Goal: Task Accomplishment & Management: Complete application form

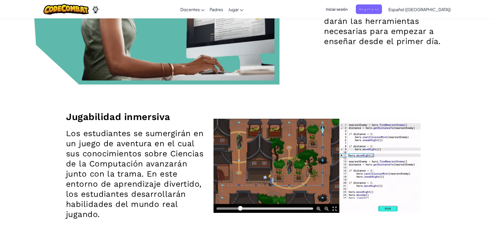
scroll to position [751, 0]
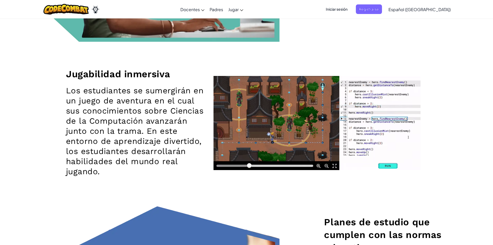
click at [278, 165] on video at bounding box center [317, 123] width 207 height 94
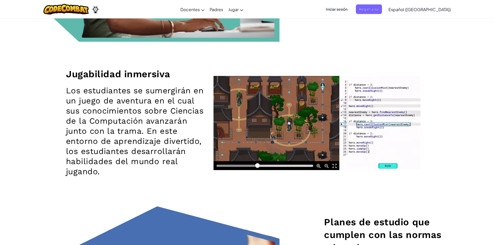
click at [276, 166] on video at bounding box center [317, 123] width 207 height 94
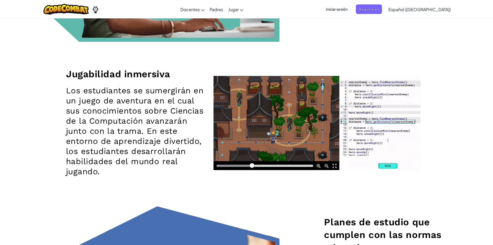
drag, startPoint x: 256, startPoint y: 165, endPoint x: 282, endPoint y: 165, distance: 25.9
click at [274, 165] on video at bounding box center [317, 123] width 207 height 94
click at [282, 165] on video at bounding box center [317, 123] width 207 height 94
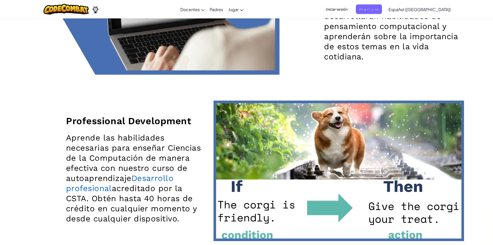
scroll to position [1114, 0]
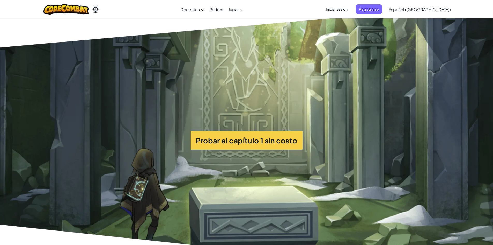
drag, startPoint x: 314, startPoint y: 166, endPoint x: 295, endPoint y: 170, distance: 19.0
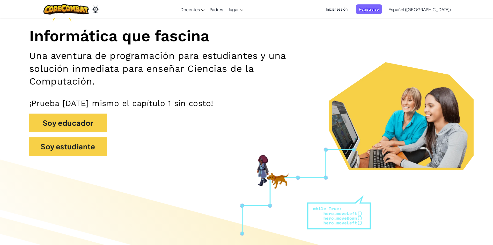
scroll to position [0, 0]
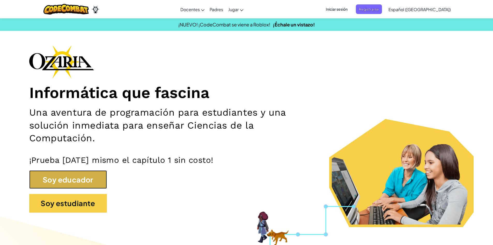
click at [96, 182] on button "Soy educador" at bounding box center [68, 179] width 78 height 19
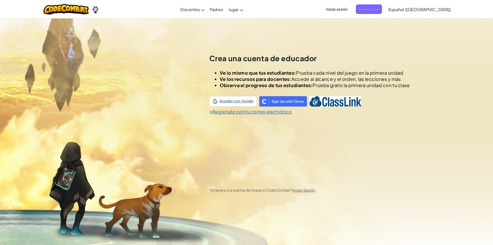
scroll to position [18, 0]
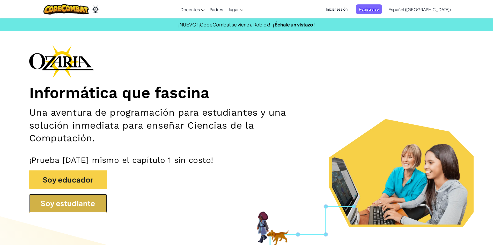
click at [81, 201] on button "Soy estudiante" at bounding box center [68, 203] width 78 height 19
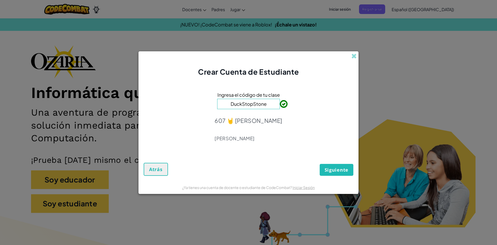
type input "DuckStopStone"
click at [329, 171] on span "Siguiente" at bounding box center [337, 170] width 24 height 6
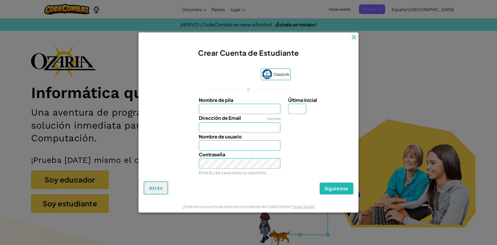
click at [242, 107] on input "Nombre de pila" at bounding box center [240, 109] width 82 height 10
click at [243, 128] on input "Dirección de Email" at bounding box center [240, 127] width 82 height 10
type input "[EMAIL_ADDRESS][DOMAIN_NAME]"
click at [227, 112] on input "Nombre de pila" at bounding box center [240, 109] width 82 height 10
type input "[PERSON_NAME]"
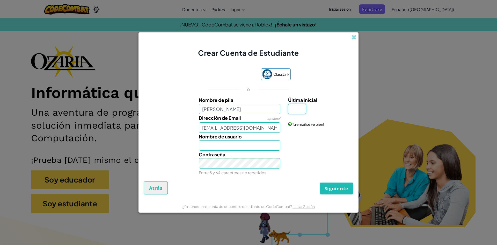
type input "[PERSON_NAME]"
click at [295, 111] on input "Última inicial" at bounding box center [297, 109] width 18 height 10
click at [218, 147] on input "[PERSON_NAME]" at bounding box center [240, 145] width 82 height 10
click at [320, 182] on button "Siguiente" at bounding box center [337, 188] width 34 height 12
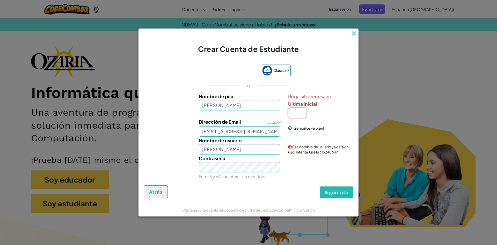
click at [306, 111] on input "Última inicial" at bounding box center [297, 112] width 18 height 10
type input "L"
type input "A"
type input "j"
type input "J"
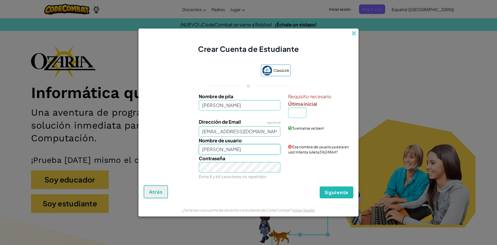
click at [227, 150] on input "[PERSON_NAME]" at bounding box center [240, 149] width 82 height 10
type input "[PERSON_NAME] AL"
click at [298, 113] on input "Última inicial" at bounding box center [297, 112] width 18 height 10
type input "L"
type input "JulietaL"
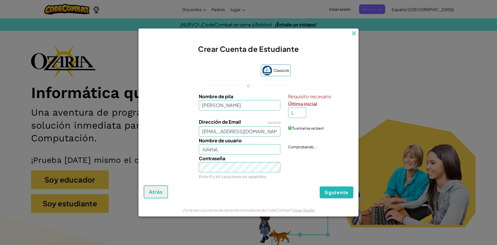
click at [304, 123] on div "Tu email se ve bien!" at bounding box center [320, 124] width 72 height 13
click at [247, 151] on input "JulietaL" at bounding box center [240, 149] width 82 height 10
click at [298, 112] on input "L" at bounding box center [297, 112] width 18 height 10
click at [307, 133] on div "Dirección de Email opcional [EMAIL_ADDRESS][DOMAIN_NAME] Tu email se ve bien!" at bounding box center [248, 127] width 215 height 19
drag, startPoint x: 265, startPoint y: 105, endPoint x: 256, endPoint y: 92, distance: 16.3
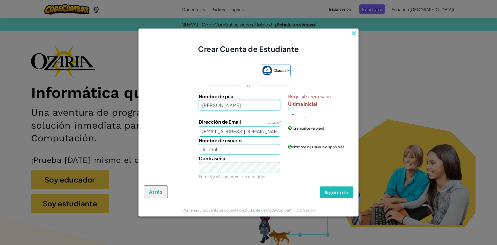
click at [265, 104] on input "[PERSON_NAME]" at bounding box center [240, 105] width 82 height 10
click at [295, 114] on input "L" at bounding box center [297, 112] width 18 height 10
click at [313, 120] on div "Tu email se ve bien!" at bounding box center [320, 124] width 72 height 13
click at [324, 92] on div "ClassLink o Nombre [PERSON_NAME] Requisito necesario Última inicial L Dirección…" at bounding box center [249, 122] width 210 height 126
click at [247, 145] on input "JulietaL" at bounding box center [240, 149] width 82 height 10
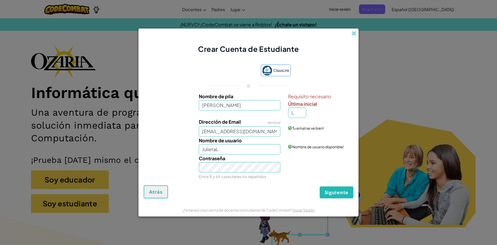
drag, startPoint x: 303, startPoint y: 106, endPoint x: 303, endPoint y: 109, distance: 2.8
click at [303, 109] on div "Requisito necesario Última inicial L" at bounding box center [320, 104] width 64 height 25
click at [298, 115] on input "L" at bounding box center [297, 112] width 18 height 10
type input "[PERSON_NAME]"
click at [293, 124] on div "Tu email se ve bien!" at bounding box center [320, 124] width 72 height 13
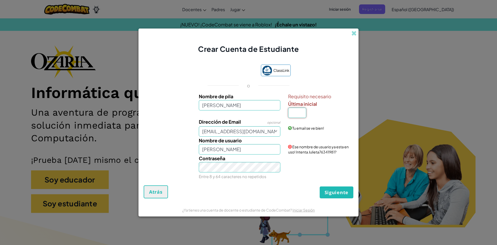
click at [294, 114] on input "Última inicial" at bounding box center [297, 112] width 18 height 10
type input "A"
type input "JulietaA"
click at [306, 123] on div "Tu email se ve bien!" at bounding box center [320, 124] width 72 height 13
click at [353, 34] on span at bounding box center [353, 33] width 5 height 5
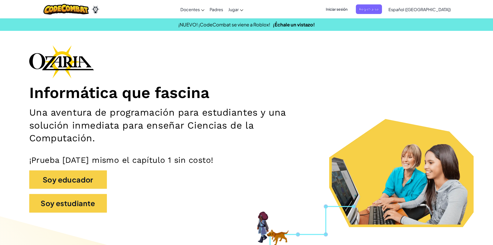
click at [351, 12] on span "Iniciar sesión" at bounding box center [337, 9] width 28 height 10
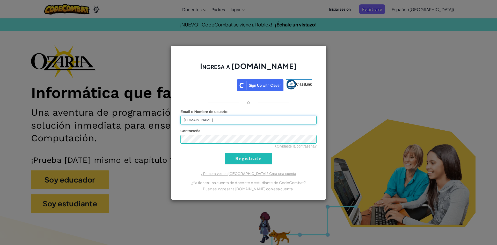
click at [205, 121] on input "[DOMAIN_NAME]" at bounding box center [248, 119] width 136 height 9
click at [252, 157] on input "Regístrate" at bounding box center [248, 159] width 47 height 12
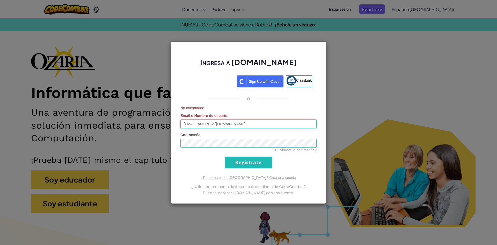
click at [187, 125] on input "[EMAIL_ADDRESS][DOMAIN_NAME]" at bounding box center [248, 123] width 136 height 9
click at [243, 167] on input "Regístrate" at bounding box center [248, 162] width 47 height 12
drag, startPoint x: 240, startPoint y: 125, endPoint x: 189, endPoint y: 130, distance: 51.5
click at [199, 129] on form "No encontrado. Email o Nombre de usuario : [EMAIL_ADDRESS][DOMAIN_NAME] Contras…" at bounding box center [248, 136] width 136 height 63
click at [189, 130] on form "No encontrado. Email o Nombre de usuario : [EMAIL_ADDRESS][DOMAIN_NAME] Contras…" at bounding box center [248, 136] width 136 height 63
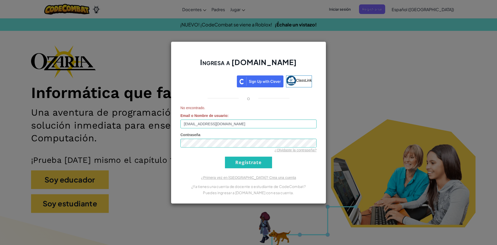
click at [184, 129] on form "No encontrado. Email o Nombre de usuario : [EMAIL_ADDRESS][DOMAIN_NAME] Contras…" at bounding box center [248, 136] width 136 height 63
drag, startPoint x: 234, startPoint y: 125, endPoint x: 185, endPoint y: 129, distance: 48.6
click at [200, 128] on form "No encontrado. Email o Nombre de usuario : [EMAIL_ADDRESS][DOMAIN_NAME] Contras…" at bounding box center [248, 136] width 136 height 63
click at [186, 129] on form "No encontrado. Email o Nombre de usuario : [EMAIL_ADDRESS][DOMAIN_NAME] Contras…" at bounding box center [248, 136] width 136 height 63
click at [185, 129] on form "No encontrado. Email o Nombre de usuario : [EMAIL_ADDRESS][DOMAIN_NAME] Contras…" at bounding box center [248, 136] width 136 height 63
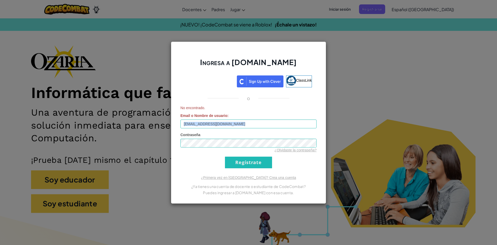
drag, startPoint x: 181, startPoint y: 129, endPoint x: 189, endPoint y: 125, distance: 9.3
click at [186, 126] on form "No encontrado. Email o Nombre de usuario : [EMAIL_ADDRESS][DOMAIN_NAME] Contras…" at bounding box center [248, 136] width 136 height 63
drag, startPoint x: 238, startPoint y: 124, endPoint x: 182, endPoint y: 125, distance: 55.7
click at [182, 125] on input "[EMAIL_ADDRESS][DOMAIN_NAME]" at bounding box center [248, 123] width 136 height 9
type input "JulietaA"
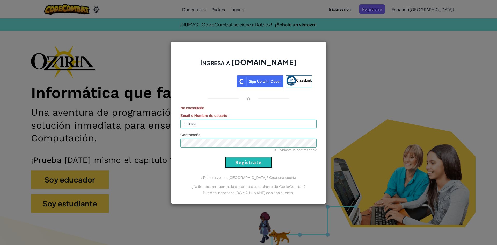
drag, startPoint x: 238, startPoint y: 164, endPoint x: 236, endPoint y: 161, distance: 3.5
click at [237, 162] on input "Regístrate" at bounding box center [248, 162] width 47 height 12
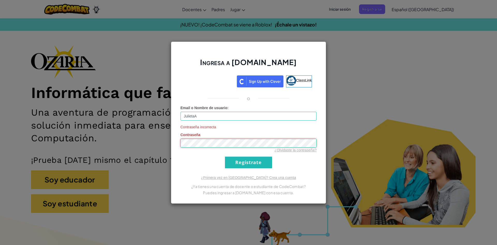
click at [178, 150] on div "Ingresa a [DOMAIN_NAME] ClassLink o Email o Nombre de usuario : JulietaA Contra…" at bounding box center [248, 122] width 155 height 162
click at [248, 157] on input "Regístrate" at bounding box center [248, 162] width 47 height 12
click at [389, 63] on div "Ingresa a [DOMAIN_NAME] ClassLink o Email o Nombre de usuario : JulietaA Contra…" at bounding box center [248, 122] width 497 height 245
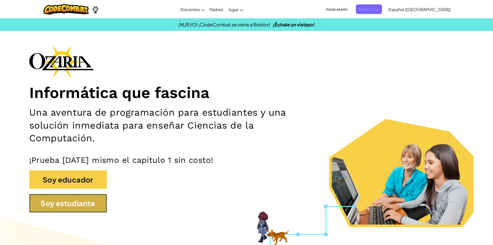
click at [84, 205] on button "Soy estudiante" at bounding box center [68, 203] width 78 height 19
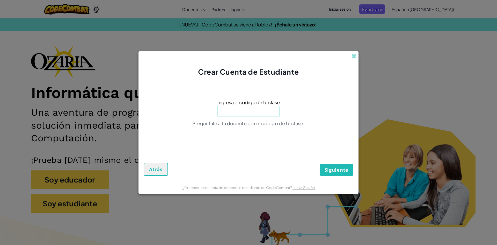
click at [216, 114] on div "Ingresa el código de tu clase Pregúntale a tu docente por el código de tu clase." at bounding box center [249, 114] width 210 height 64
drag, startPoint x: 287, startPoint y: 114, endPoint x: 279, endPoint y: 114, distance: 8.0
click at [287, 114] on div "Ingresa el código de tu clase Pregúntale a tu docente por el código de tu clase." at bounding box center [249, 114] width 210 height 64
click at [196, 112] on div "Ingresa el código de tu clase Pregúntale a tu docente por el código de tu clase." at bounding box center [249, 114] width 210 height 64
click at [249, 115] on input at bounding box center [248, 111] width 63 height 10
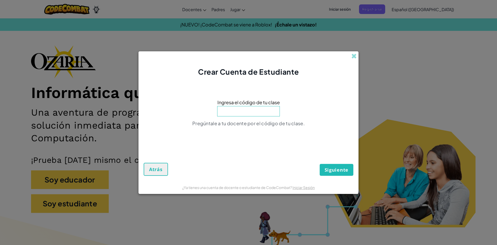
type input "DuckStopStone"
click at [329, 167] on span "Siguiente" at bounding box center [337, 170] width 24 height 6
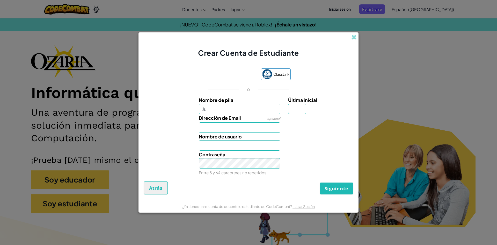
type input "[PERSON_NAME]"
click at [235, 127] on input "Dirección de Email" at bounding box center [240, 127] width 82 height 10
type input "[EMAIL_ADDRESS][DOMAIN_NAME]"
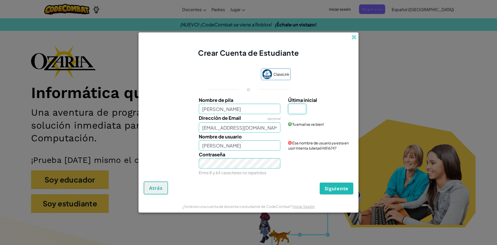
click at [295, 108] on input "Última inicial" at bounding box center [297, 109] width 18 height 10
type input "L"
type input "JulietaL"
click at [298, 110] on input "L" at bounding box center [297, 109] width 18 height 10
type input "a"
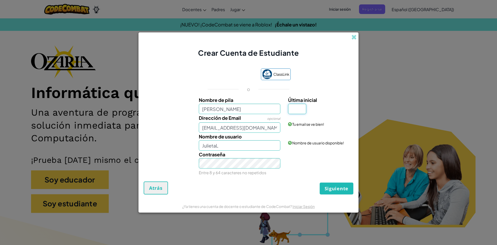
type input "L"
click at [321, 147] on div "Nombre de usuario JulietaL Nombre de usuario disponible!" at bounding box center [248, 142] width 215 height 18
click at [330, 188] on span "Siguiente" at bounding box center [337, 188] width 24 height 6
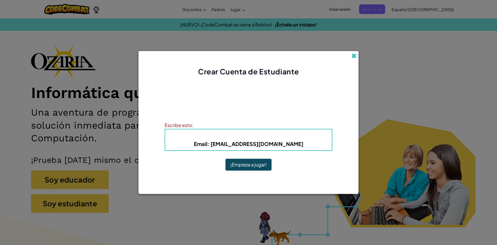
click at [355, 56] on span at bounding box center [353, 55] width 5 height 5
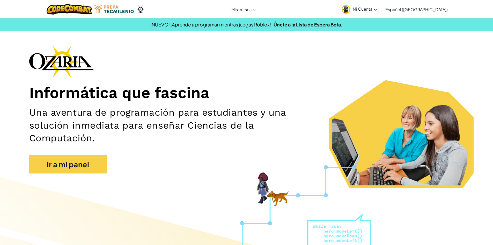
click at [350, 9] on img at bounding box center [346, 9] width 9 height 9
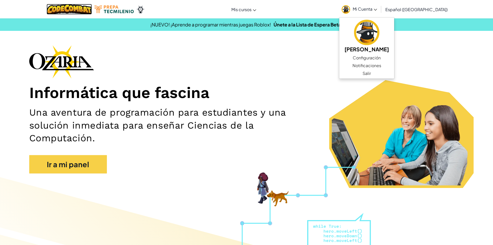
click at [84, 10] on img at bounding box center [69, 9] width 45 height 11
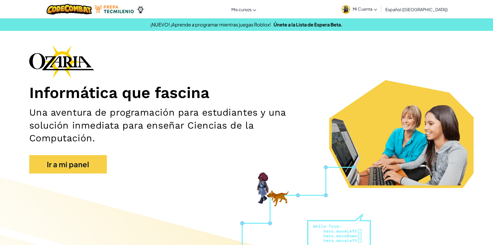
click at [350, 10] on img at bounding box center [346, 9] width 9 height 9
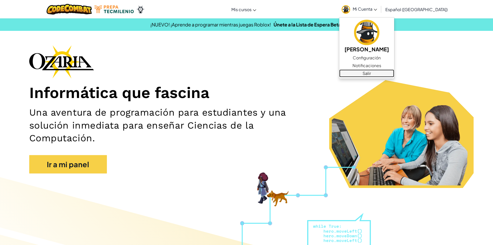
click at [372, 73] on link "Salir" at bounding box center [367, 73] width 55 height 8
